Goal: Find specific page/section: Find specific page/section

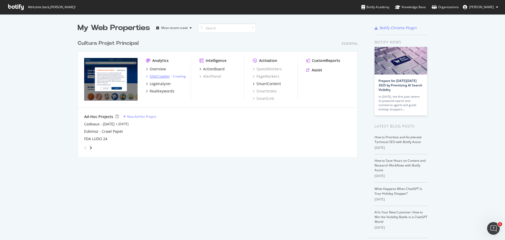
click at [156, 75] on div "SiteCrawler" at bounding box center [160, 76] width 20 height 5
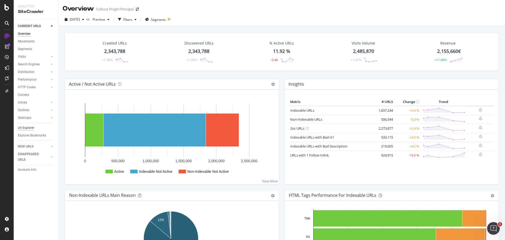
click at [31, 129] on div "Url Explorer" at bounding box center [26, 128] width 16 height 6
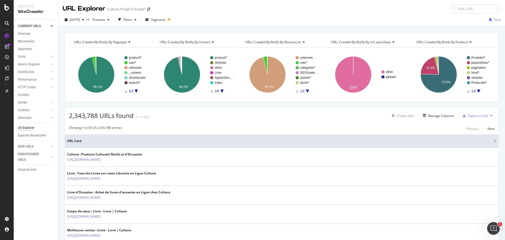
click at [83, 141] on span "URL Card" at bounding box center [280, 140] width 426 height 5
click at [162, 20] on span "Segments" at bounding box center [158, 19] width 15 height 4
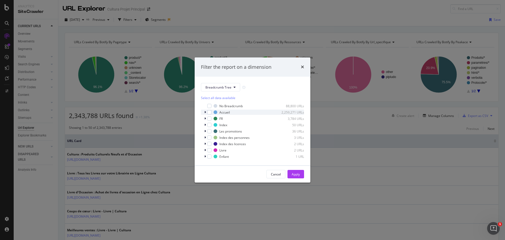
click at [205, 112] on icon "modal" at bounding box center [206, 112] width 2 height 3
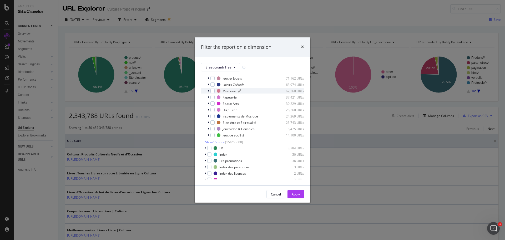
scroll to position [53, 0]
click at [221, 140] on span "Show 15 more" at bounding box center [214, 140] width 19 height 4
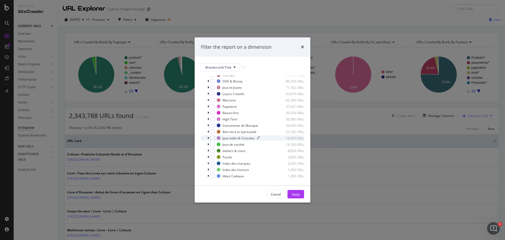
scroll to position [26, 0]
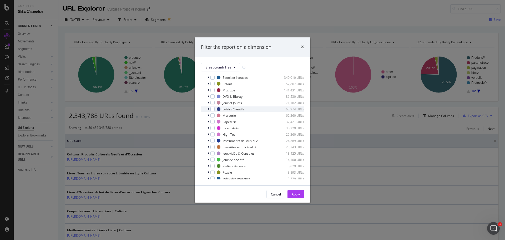
click at [208, 109] on icon "modal" at bounding box center [209, 108] width 2 height 3
click at [214, 109] on div "modal" at bounding box center [213, 109] width 4 height 4
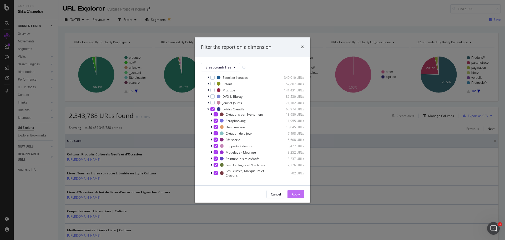
click at [301, 195] on button "Apply" at bounding box center [296, 194] width 17 height 8
